Goal: Task Accomplishment & Management: Use online tool/utility

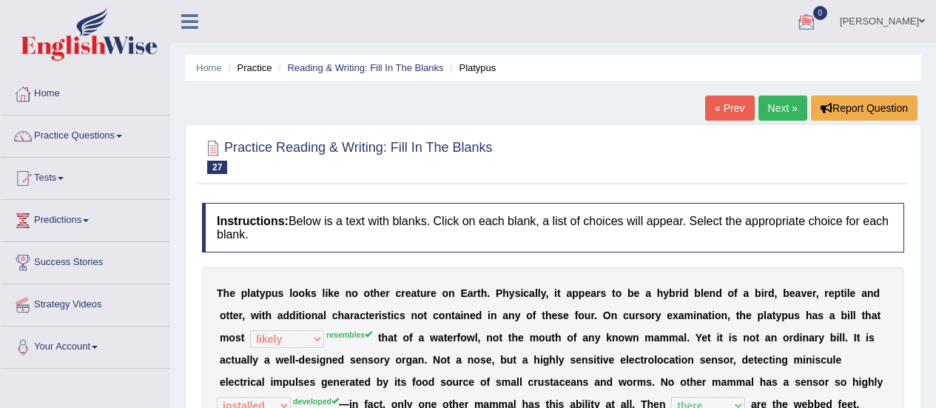
select select "likely"
select select "installed"
select select "there"
select select "legged"
